Goal: Task Accomplishment & Management: Complete application form

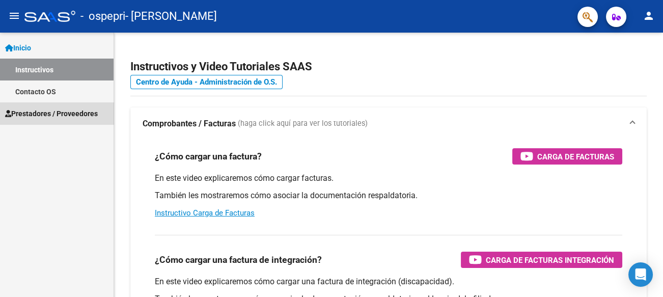
click at [62, 116] on span "Prestadores / Proveedores" at bounding box center [51, 113] width 93 height 11
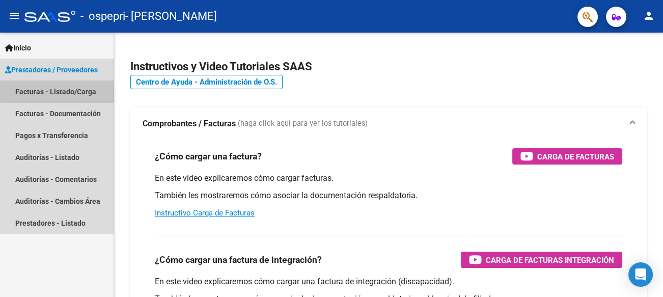
click at [61, 88] on link "Facturas - Listado/Carga" at bounding box center [57, 91] width 114 height 22
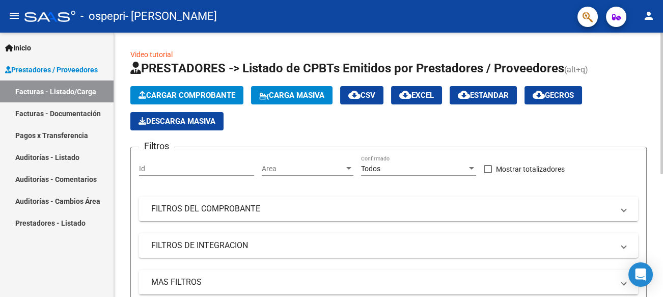
click at [203, 97] on span "Cargar Comprobante" at bounding box center [186, 95] width 97 height 9
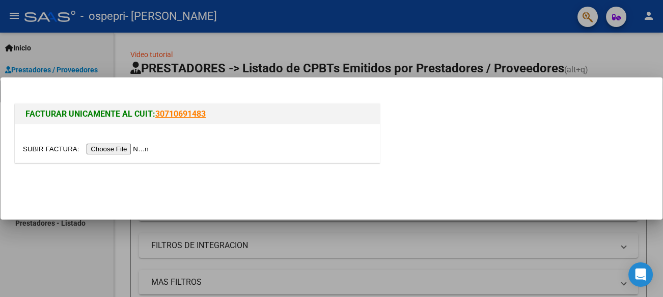
click at [119, 147] on input "file" at bounding box center [87, 149] width 129 height 11
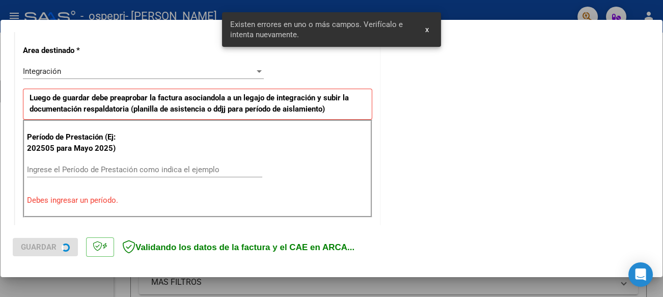
scroll to position [238, 0]
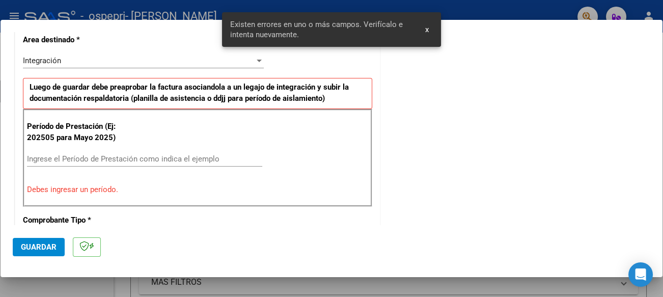
click at [88, 154] on input "Ingrese el Período de Prestación como indica el ejemplo" at bounding box center [144, 158] width 235 height 9
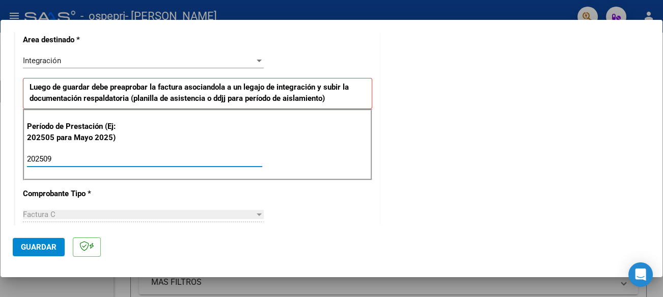
type input "202509"
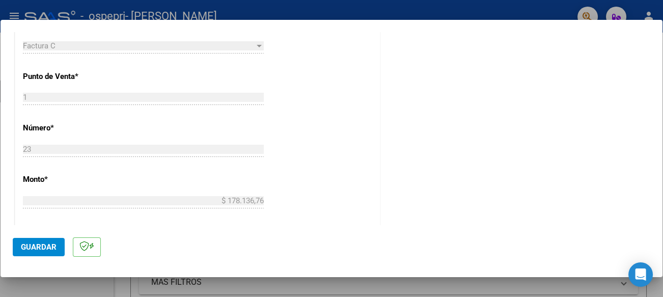
scroll to position [498, 0]
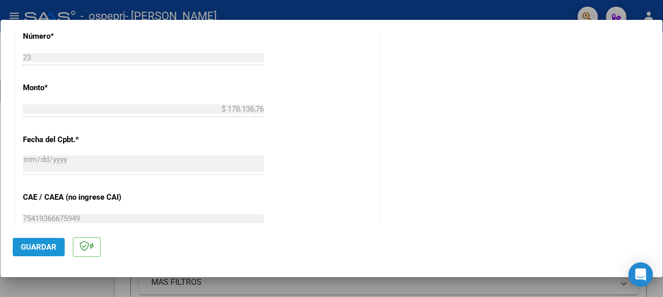
click at [52, 246] on span "Guardar" at bounding box center [39, 246] width 36 height 9
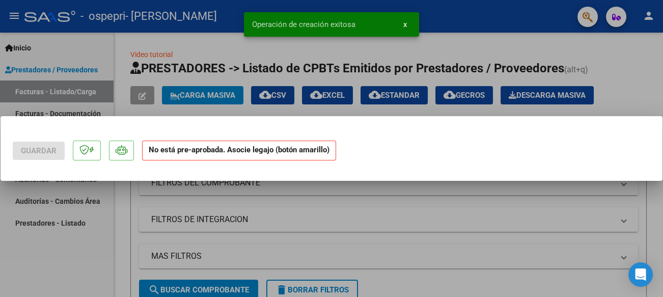
scroll to position [0, 0]
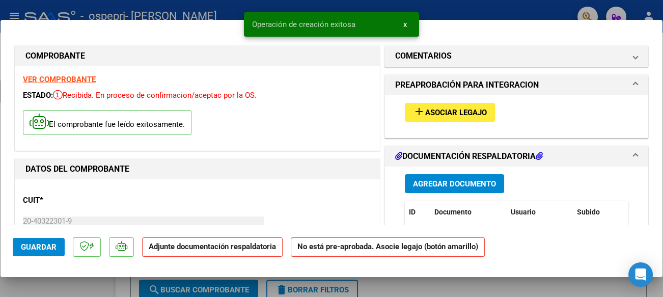
click at [471, 110] on span "Asociar Legajo" at bounding box center [456, 112] width 62 height 9
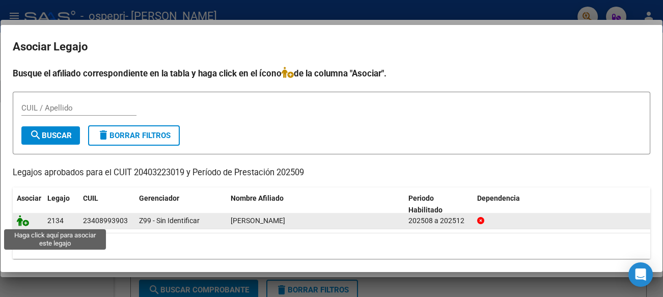
click at [24, 218] on icon at bounding box center [23, 220] width 12 height 11
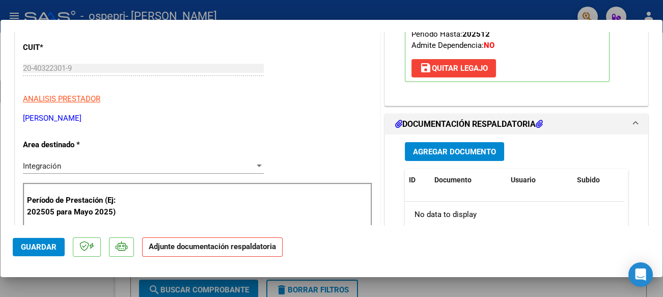
scroll to position [204, 0]
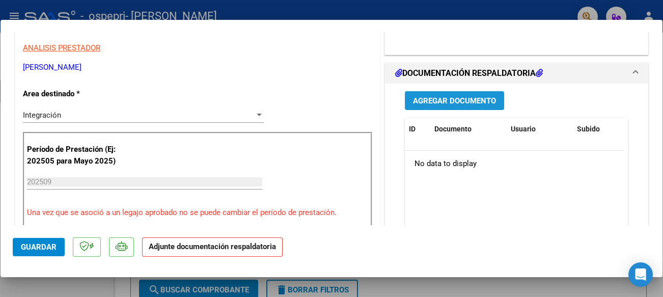
click at [475, 96] on span "Agregar Documento" at bounding box center [454, 100] width 83 height 9
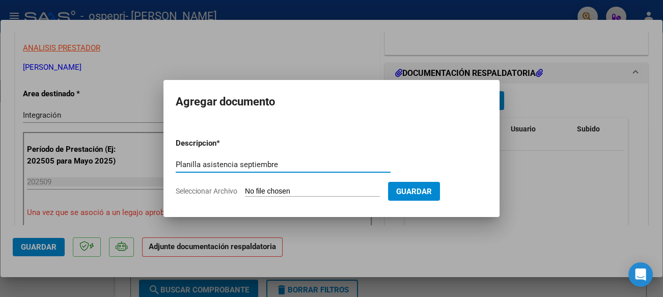
type input "Planilla asistencia septiembre"
click at [307, 188] on input "Seleccionar Archivo" at bounding box center [312, 192] width 135 height 10
type input "C:\fakepath\ASISTENCIA [PERSON_NAME] [DATE].pdf"
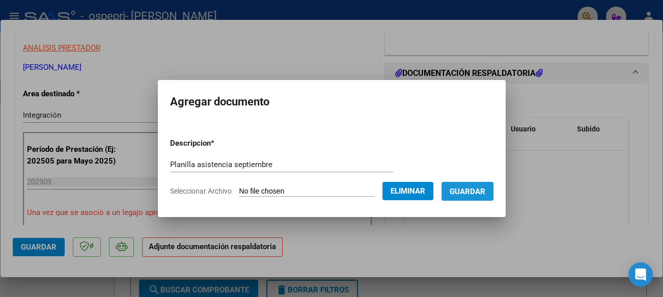
click at [485, 194] on span "Guardar" at bounding box center [467, 191] width 36 height 9
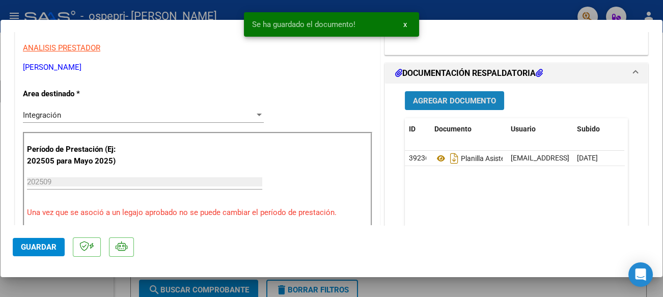
click at [471, 104] on span "Agregar Documento" at bounding box center [454, 100] width 83 height 9
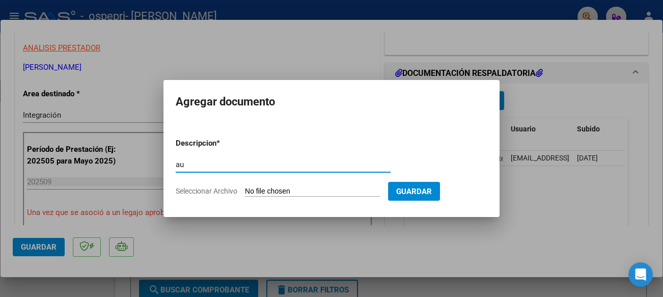
type input "a"
type input "u"
type input "Autorización sesiones septiembre"
click at [321, 192] on input "Seleccionar Archivo" at bounding box center [312, 192] width 135 height 10
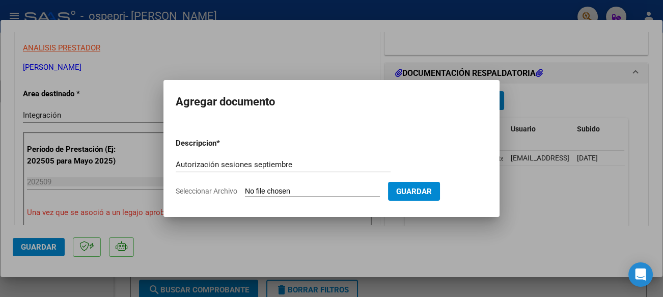
type input "C:\fakepath\arauwcomprobante.pdf"
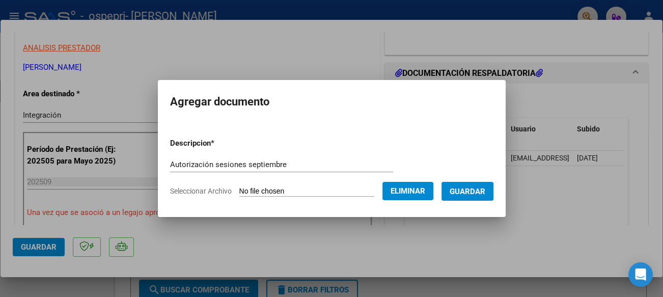
click at [482, 190] on span "Guardar" at bounding box center [467, 191] width 36 height 9
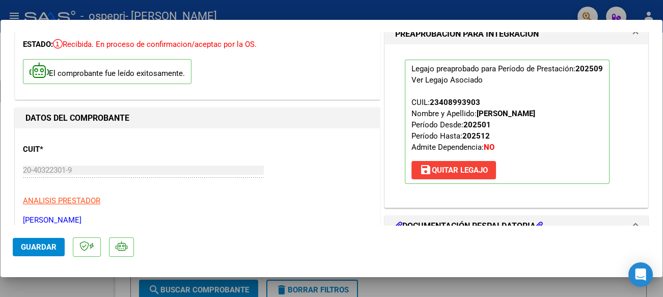
scroll to position [0, 0]
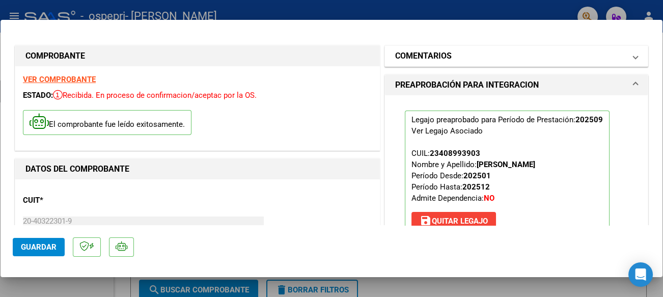
click at [618, 58] on span "COMENTARIOS" at bounding box center [514, 56] width 238 height 12
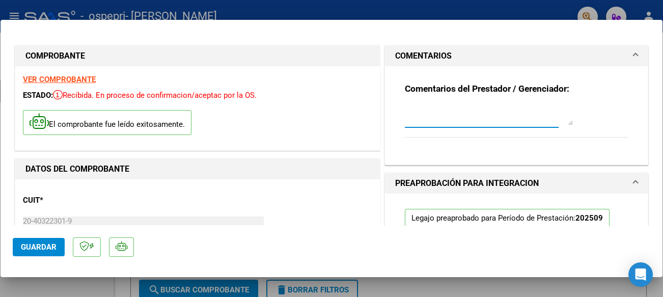
click at [464, 120] on textarea at bounding box center [489, 115] width 168 height 20
type textarea "e"
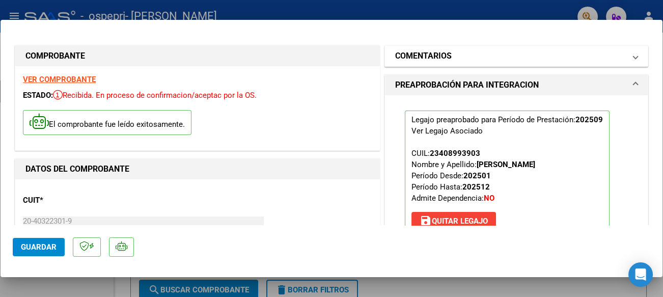
click at [508, 63] on mat-expansion-panel-header "COMENTARIOS" at bounding box center [516, 56] width 263 height 20
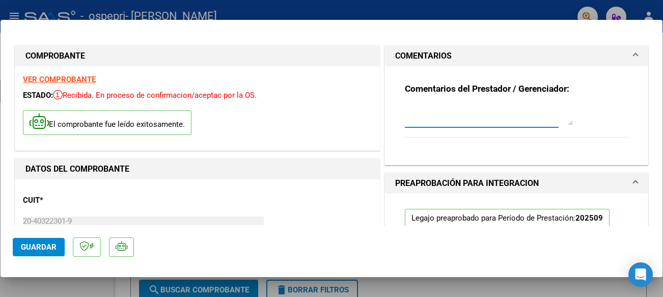
click at [411, 118] on textarea at bounding box center [489, 115] width 168 height 20
type textarea "a"
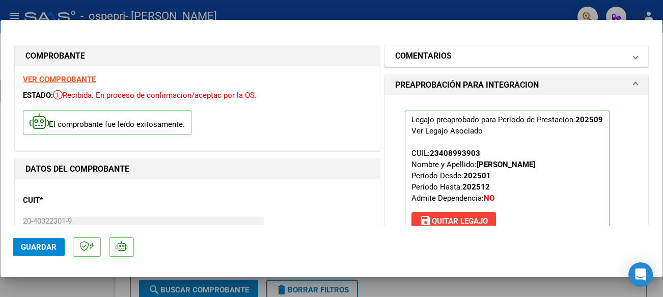
click at [485, 52] on mat-panel-title "COMENTARIOS" at bounding box center [510, 56] width 230 height 12
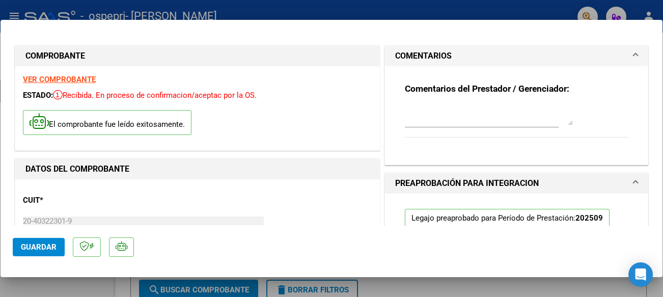
click at [405, 121] on textarea at bounding box center [489, 115] width 168 height 20
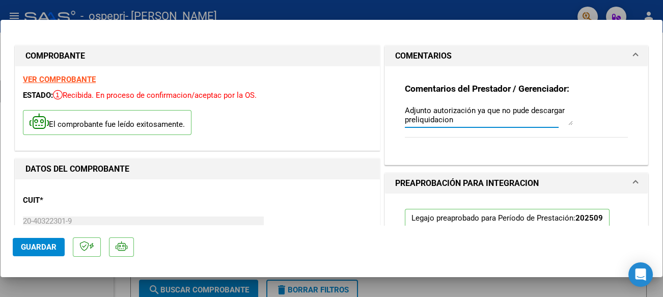
type textarea "Adjunto autorización ya que no pude descargar preliquidacion"
drag, startPoint x: 433, startPoint y: 121, endPoint x: 400, endPoint y: 149, distance: 43.4
click at [400, 149] on div "Comentarios del Prestador / Gerenciador: Adjunto autorización ya que no pude de…" at bounding box center [516, 111] width 238 height 90
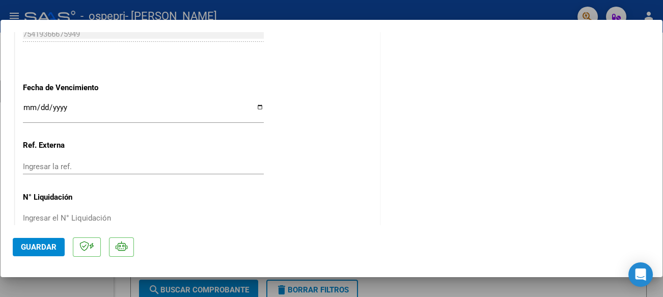
scroll to position [713, 0]
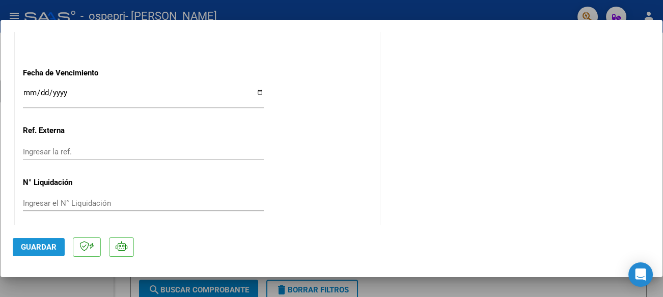
click at [56, 244] on button "Guardar" at bounding box center [39, 247] width 52 height 18
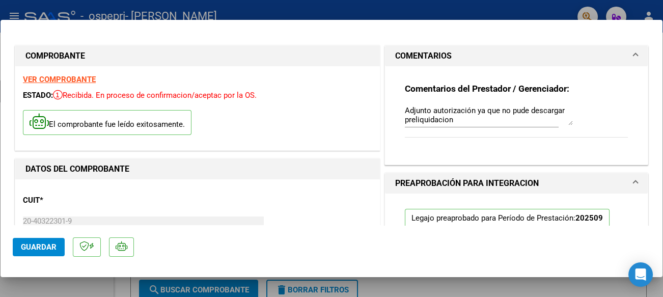
scroll to position [0, 0]
click at [36, 244] on span "Guardar" at bounding box center [39, 246] width 36 height 9
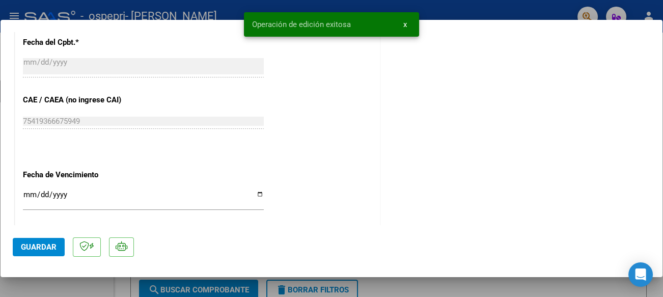
scroll to position [717, 0]
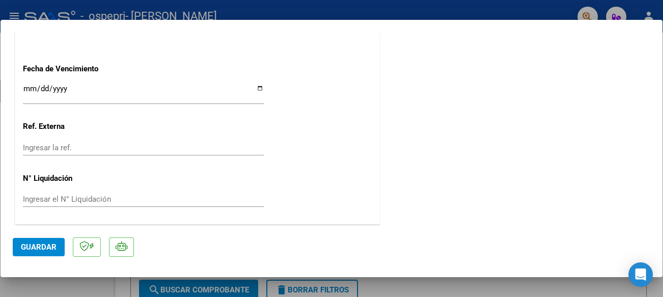
click at [33, 242] on span "Guardar" at bounding box center [39, 246] width 36 height 9
click at [354, 5] on div at bounding box center [331, 148] width 663 height 297
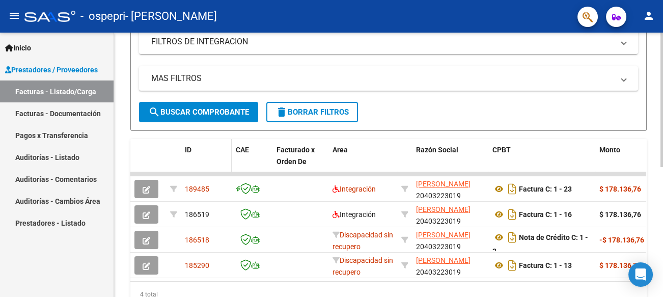
scroll to position [255, 0]
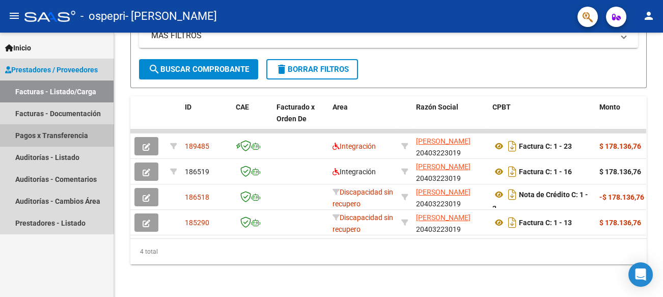
click at [51, 133] on link "Pagos x Transferencia" at bounding box center [57, 135] width 114 height 22
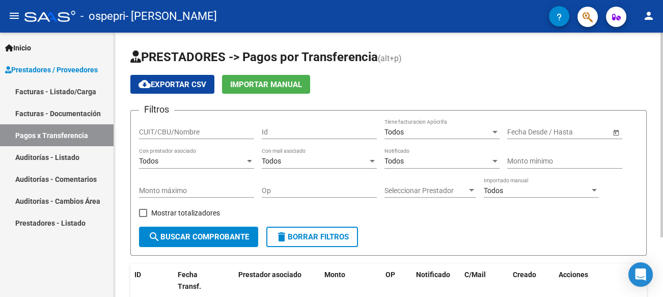
click at [206, 233] on span "search Buscar Comprobante" at bounding box center [198, 236] width 101 height 9
click at [194, 129] on input "CUIT/CBU/Nombre" at bounding box center [196, 132] width 115 height 9
